Goal: Find specific page/section: Find specific page/section

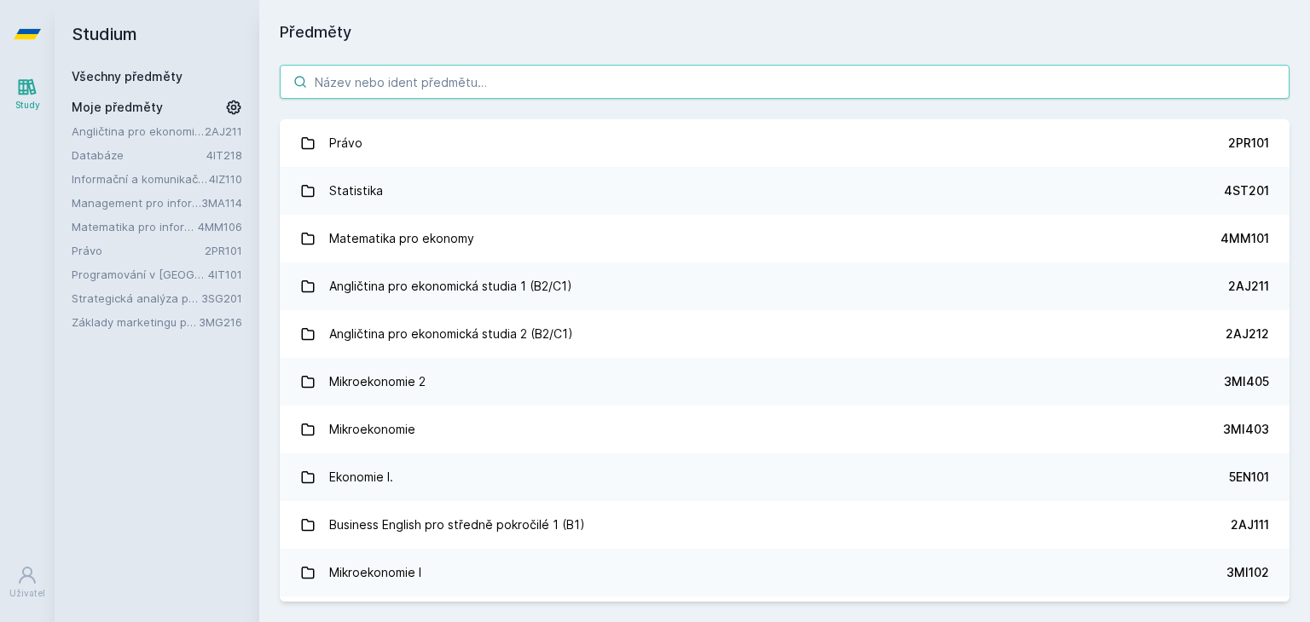
click at [839, 71] on input "search" at bounding box center [784, 82] width 1009 height 34
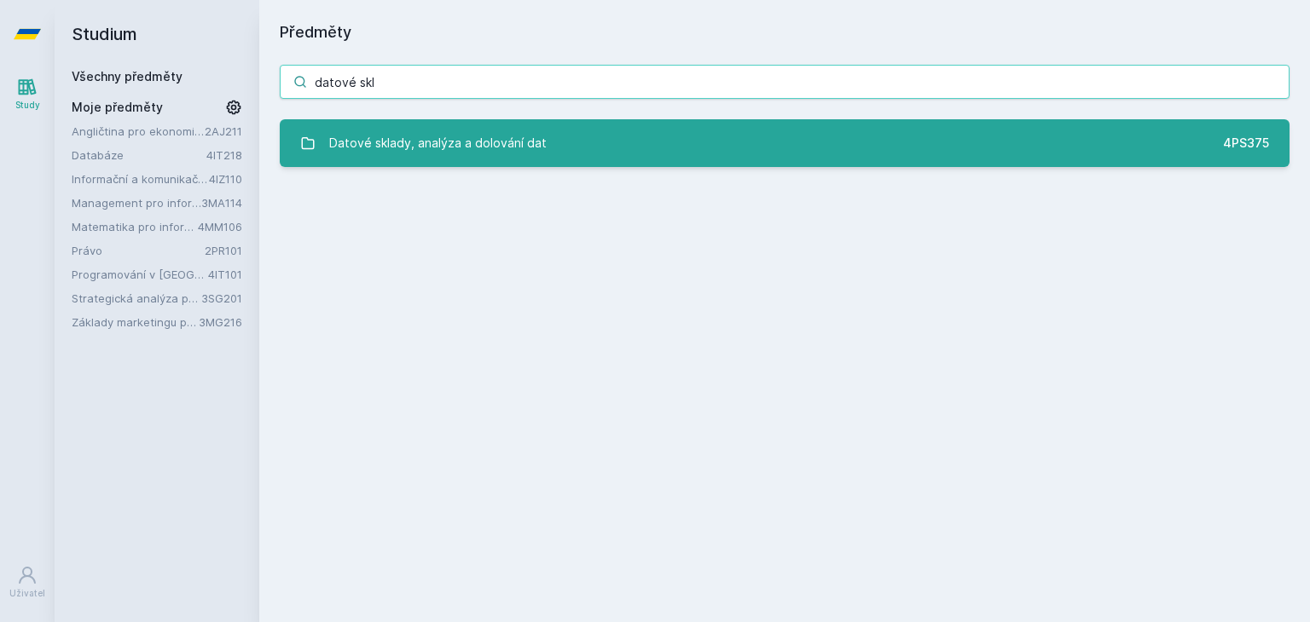
type input "datové skl"
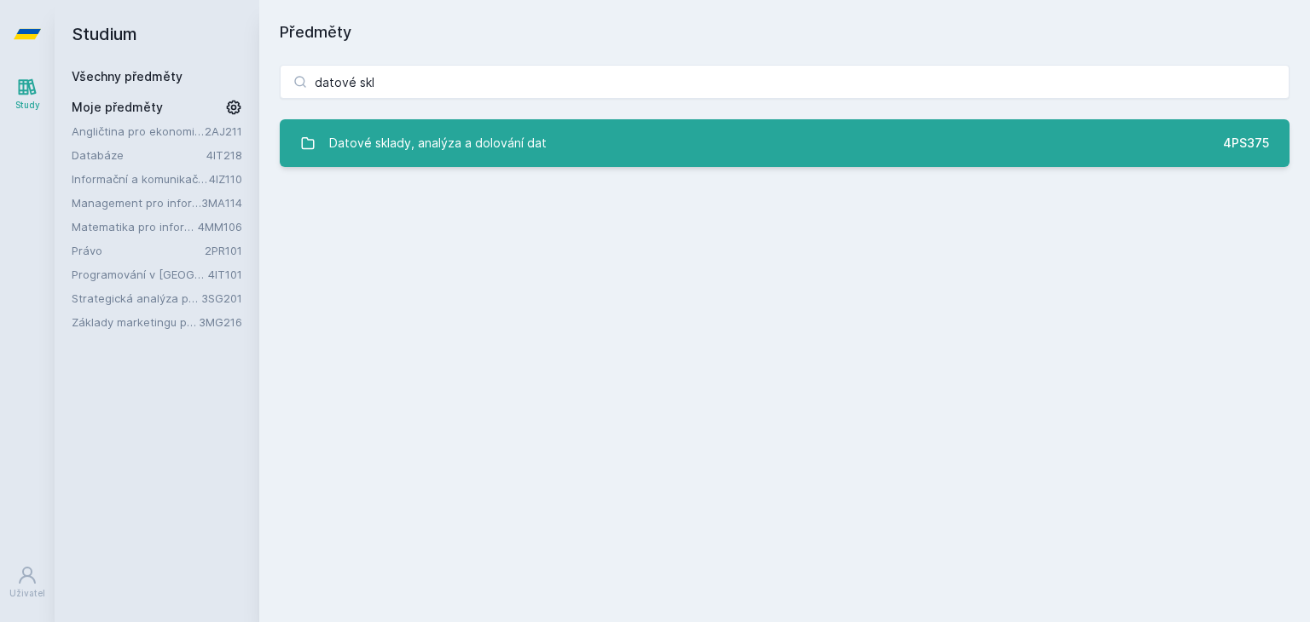
click at [809, 146] on link "Datové sklady, analýza a dolování dat 4PS375" at bounding box center [784, 143] width 1009 height 48
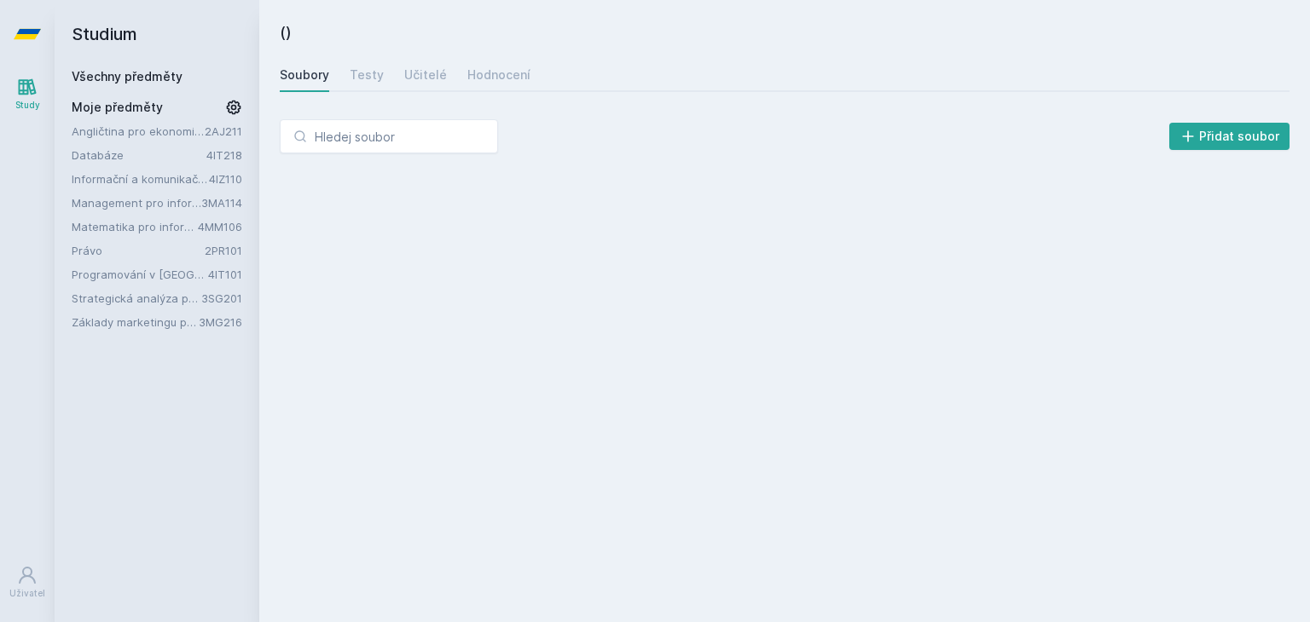
click at [809, 146] on div "Přidat soubor" at bounding box center [784, 136] width 1009 height 34
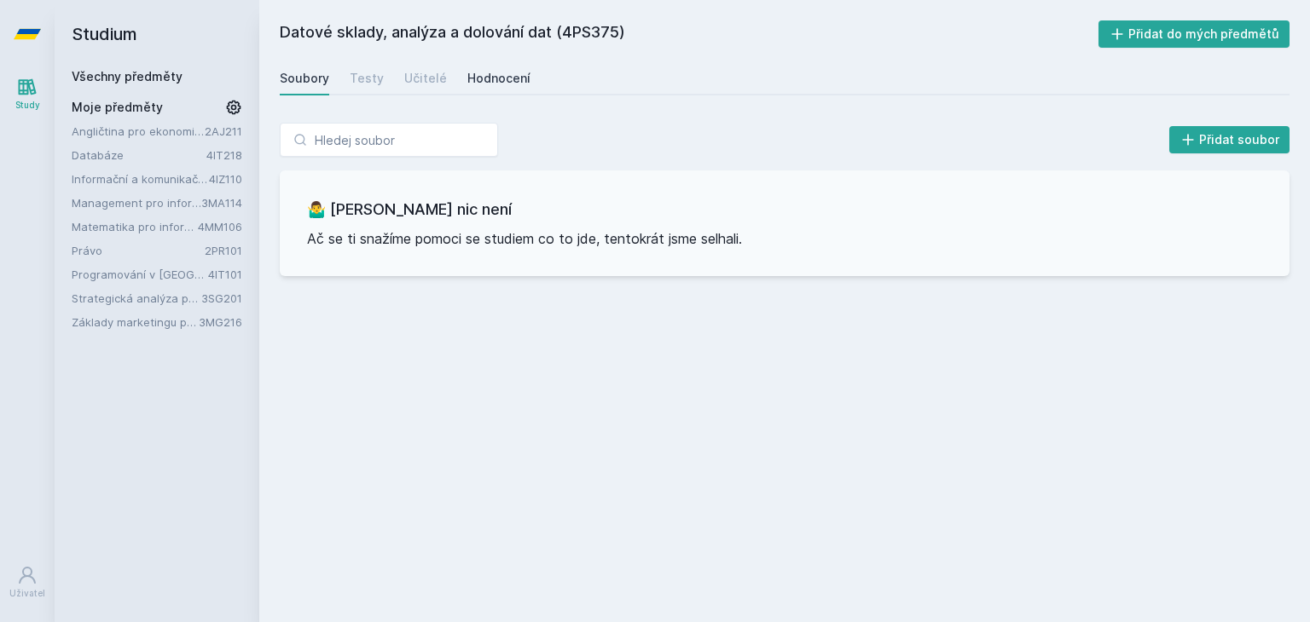
click at [471, 79] on div "Hodnocení" at bounding box center [498, 78] width 63 height 17
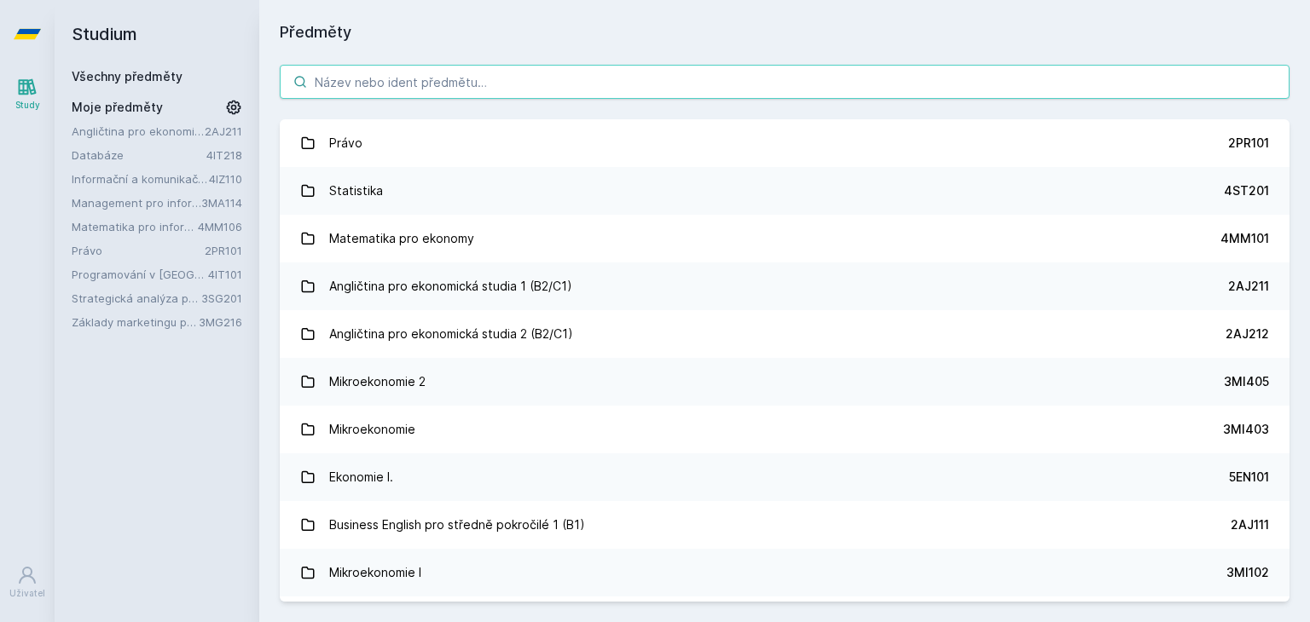
click at [713, 70] on input "search" at bounding box center [784, 82] width 1009 height 34
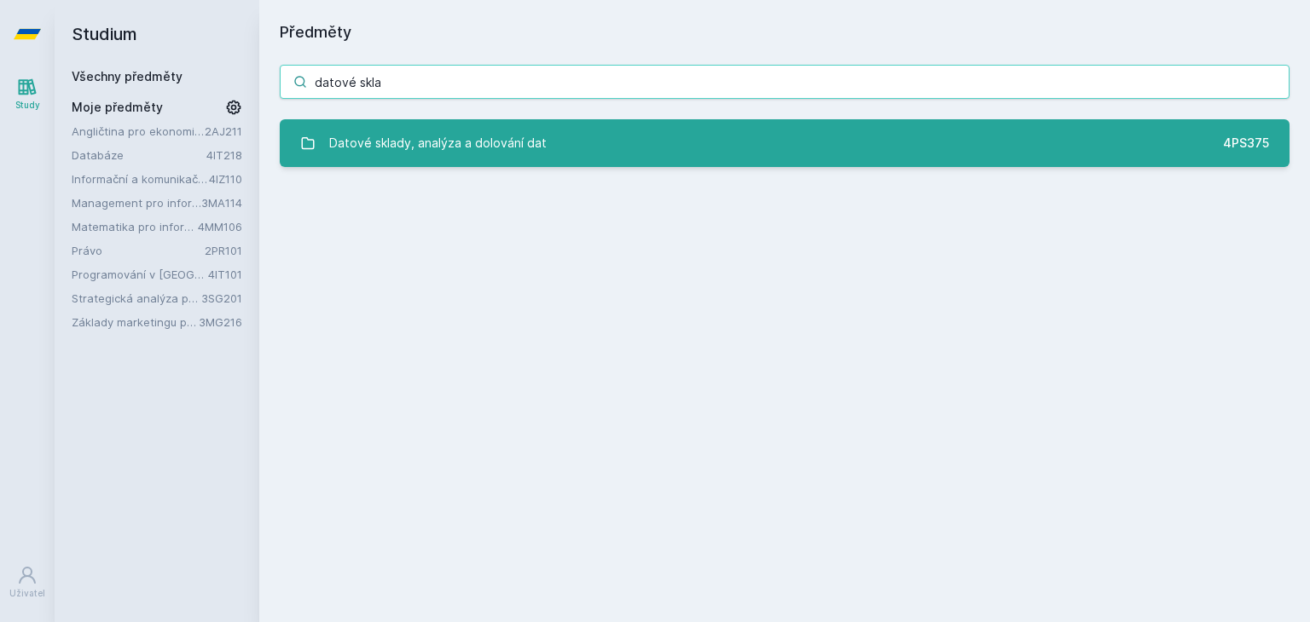
type input "datové skla"
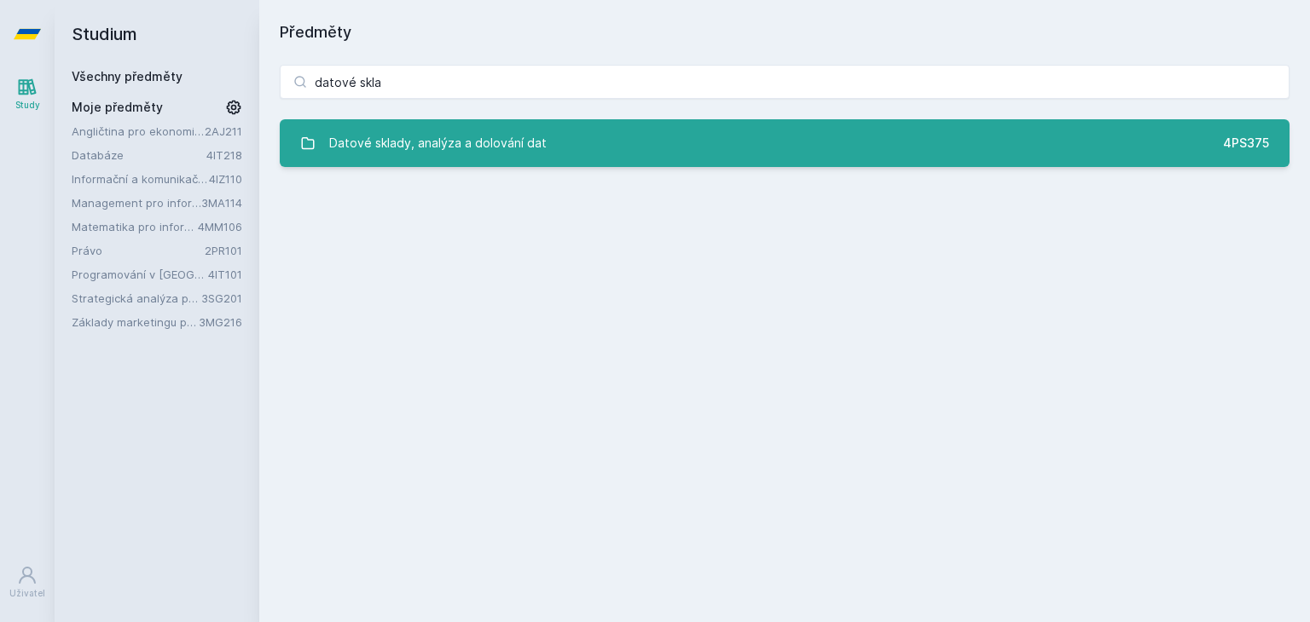
click at [656, 133] on link "Datové sklady, analýza a dolování dat 4PS375" at bounding box center [784, 143] width 1009 height 48
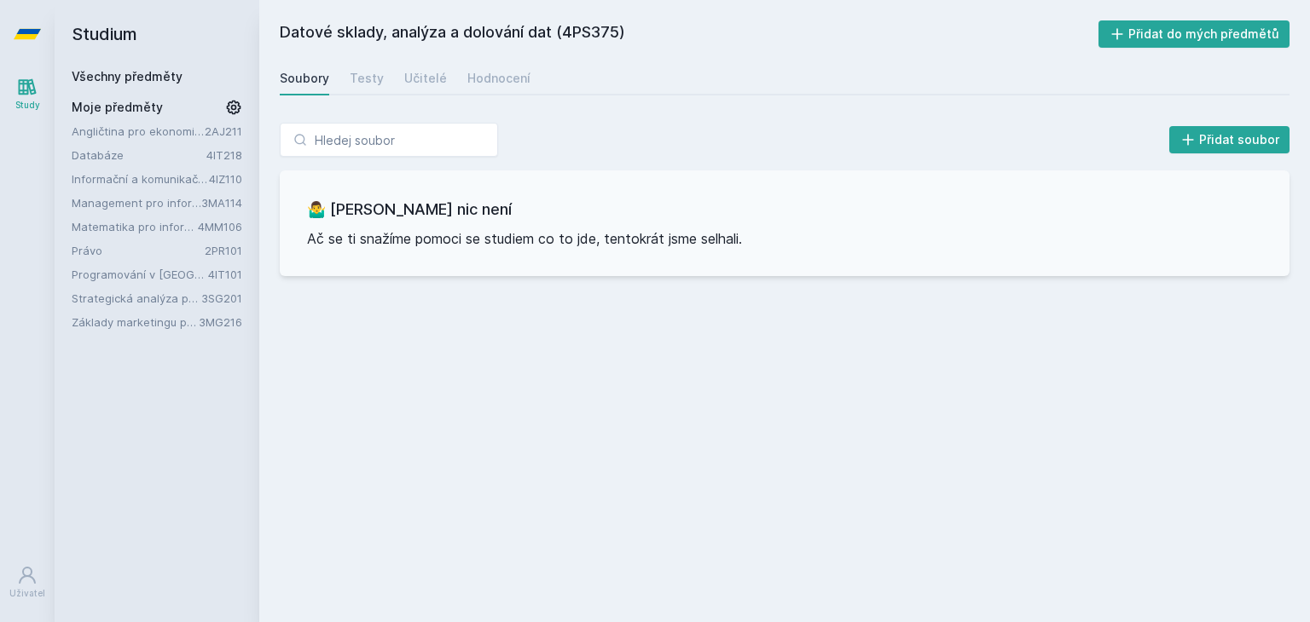
drag, startPoint x: 617, startPoint y: 27, endPoint x: 566, endPoint y: 26, distance: 51.2
click at [566, 26] on h2 "Datové sklady, analýza a dolování dat (4PS375)" at bounding box center [689, 33] width 818 height 27
copy h2 "4PS375"
